Goal: Check status

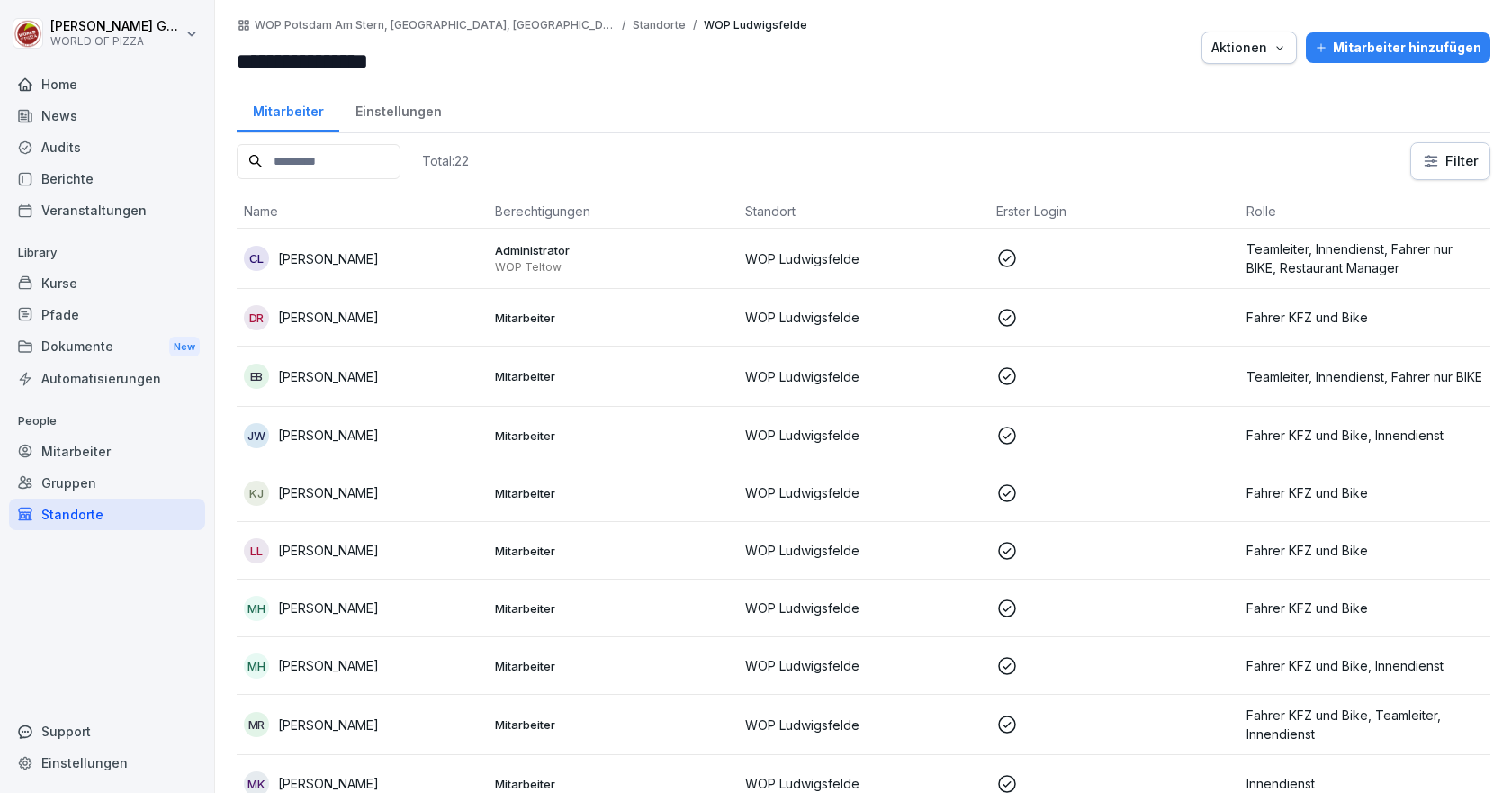
click at [80, 179] on div "Berichte" at bounding box center [107, 179] width 196 height 31
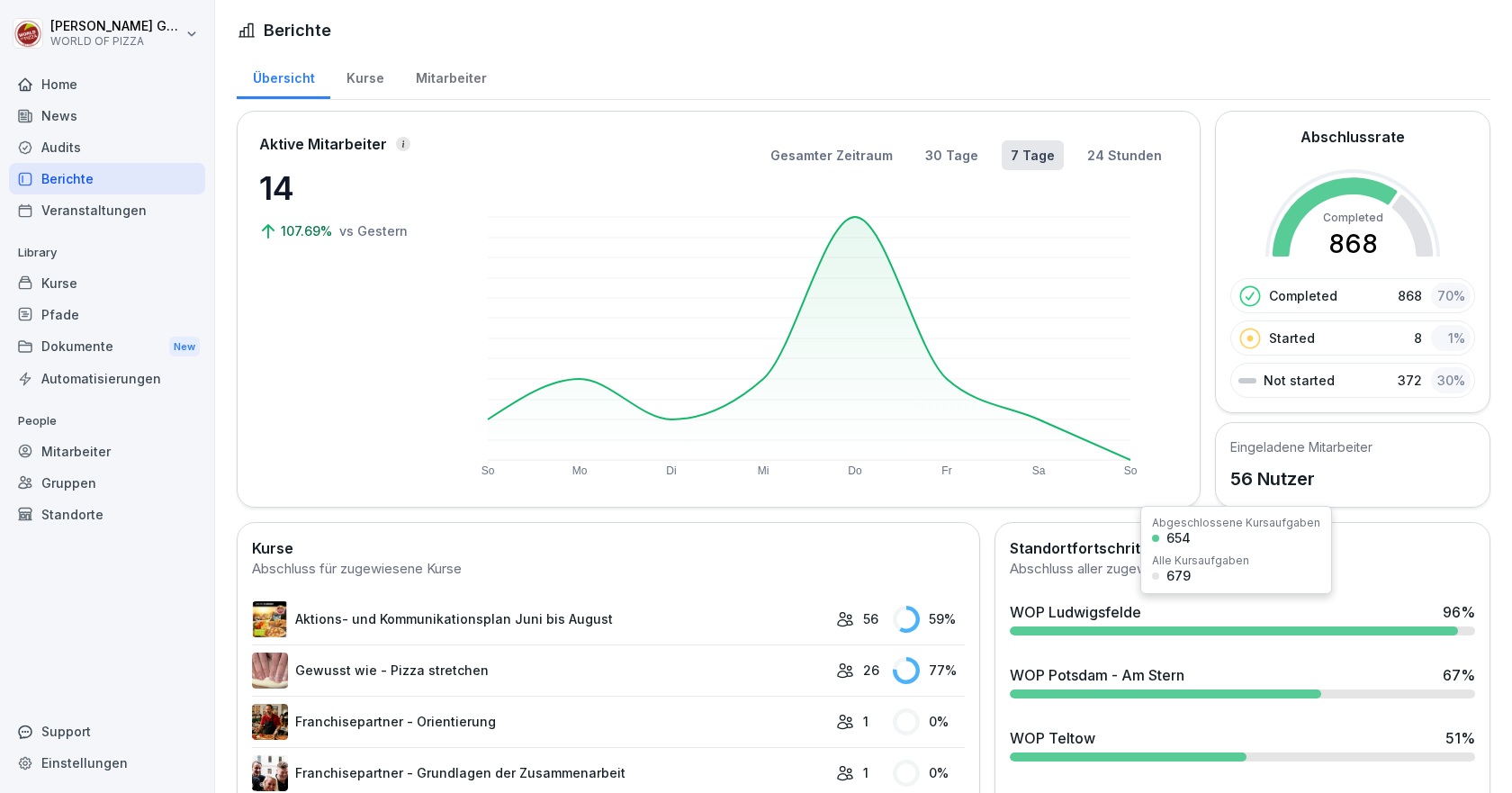
click at [1088, 615] on div "WOP Ludwigsfelde" at bounding box center [1076, 612] width 131 height 21
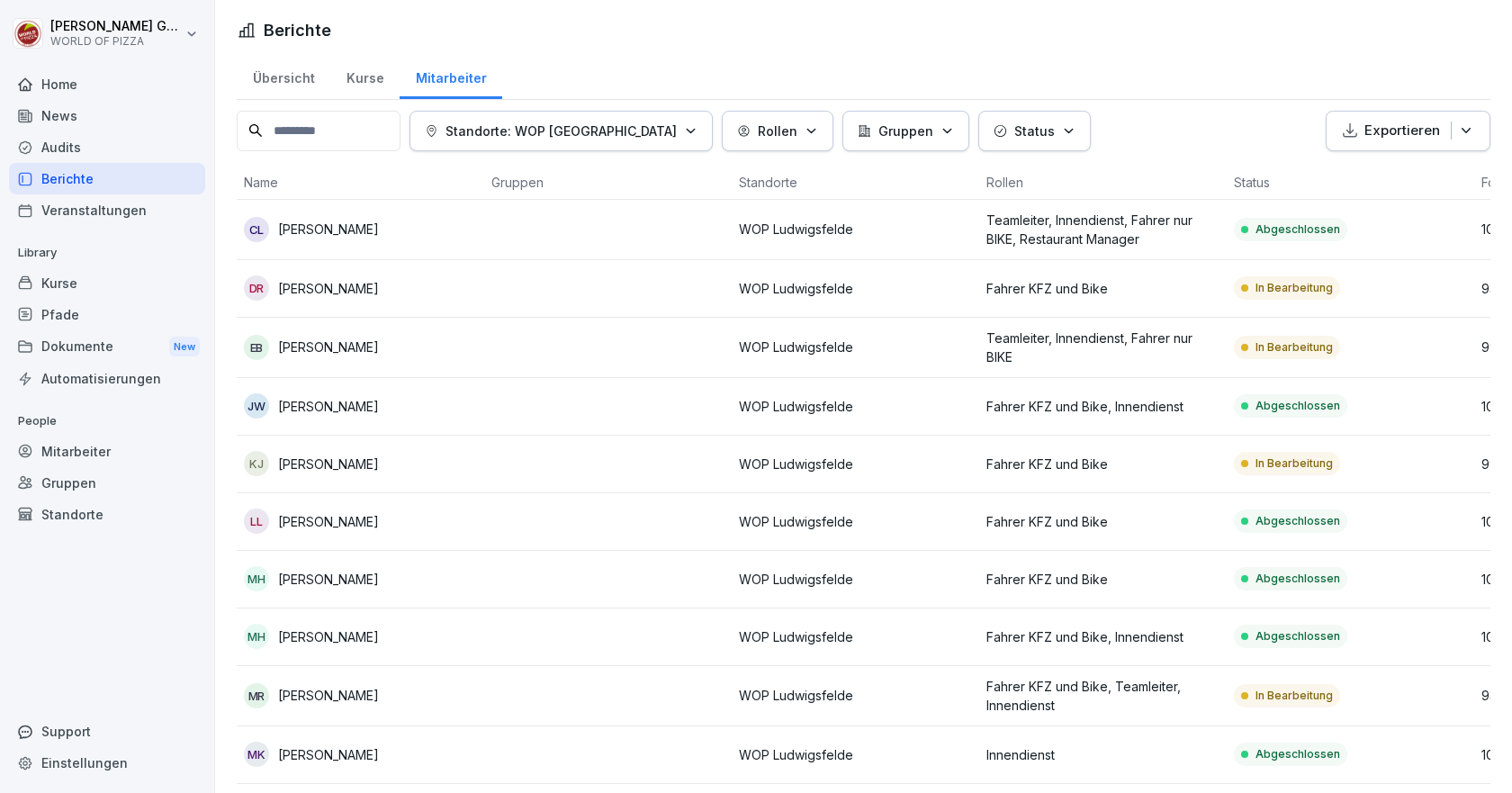
click at [1014, 129] on p "Status" at bounding box center [1035, 130] width 41 height 19
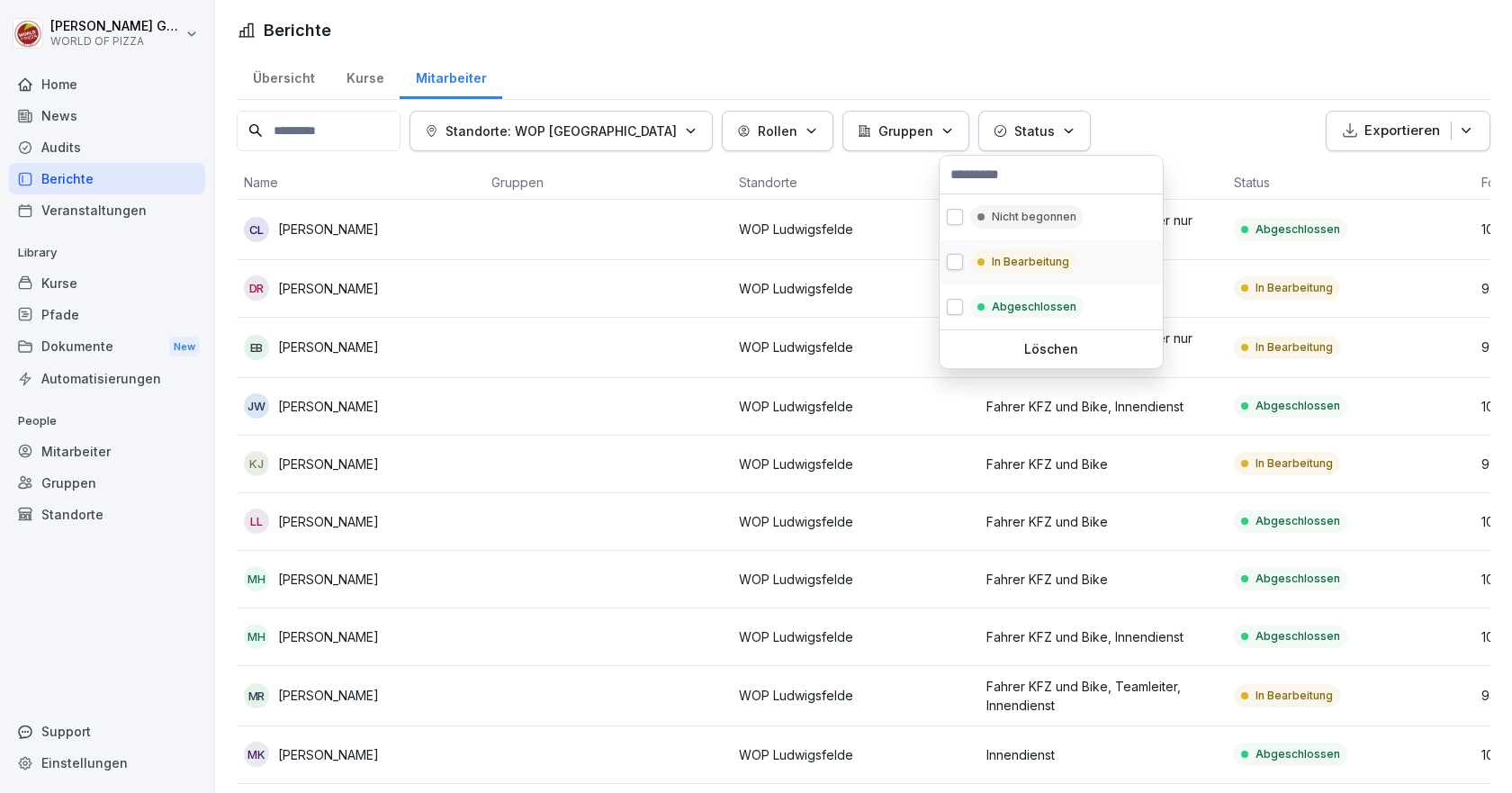
click at [992, 261] on p "In Bearbeitung" at bounding box center [1031, 262] width 78 height 17
